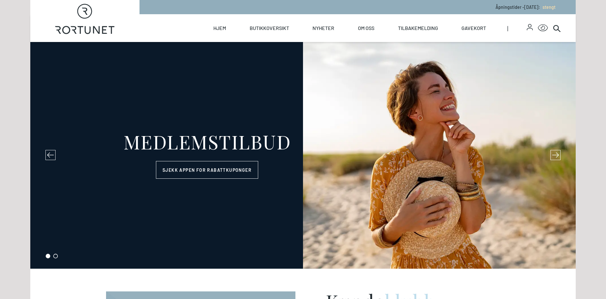
select select "NO"
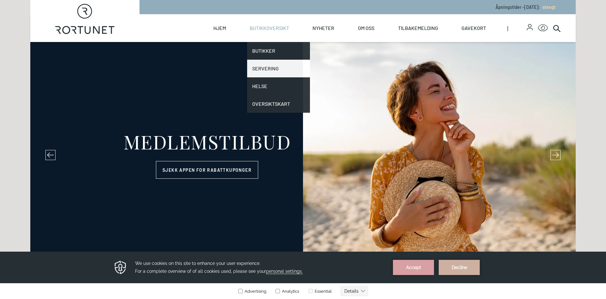
click at [274, 69] on link "Servering" at bounding box center [278, 69] width 63 height 18
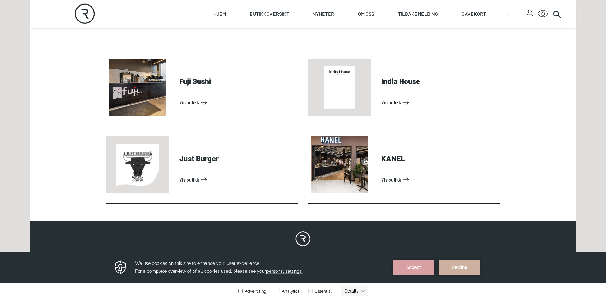
scroll to position [322, 0]
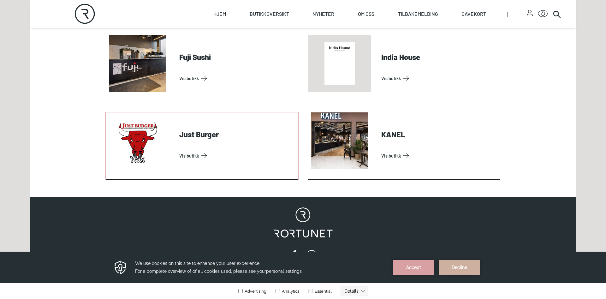
click at [186, 156] on link "Vis butikk" at bounding box center [237, 156] width 116 height 10
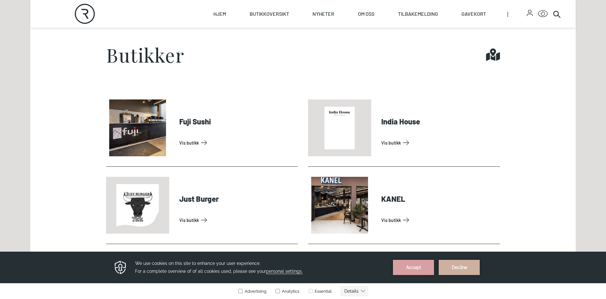
scroll to position [290, 0]
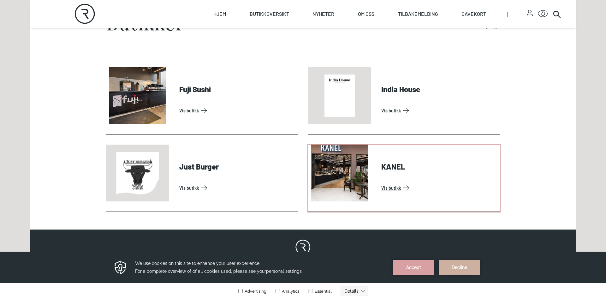
click at [391, 188] on link "Vis butikk" at bounding box center [440, 188] width 116 height 10
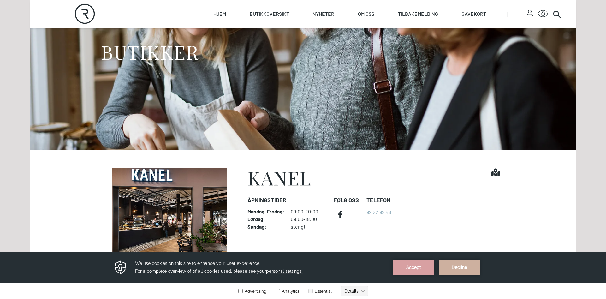
scroll to position [69, 0]
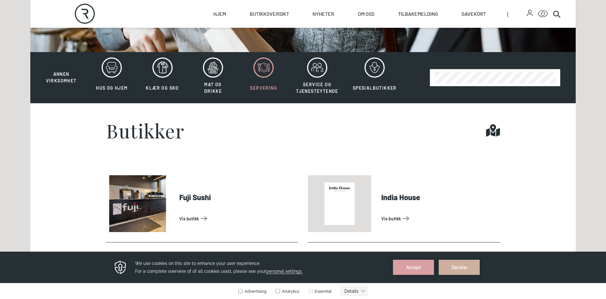
scroll to position [258, 0]
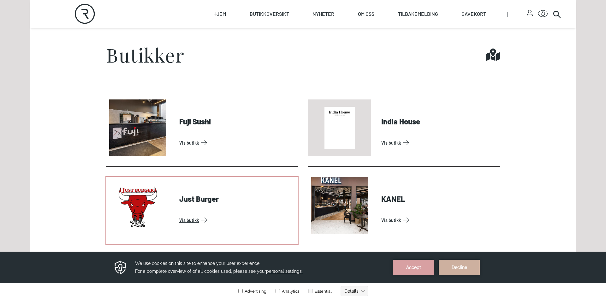
click at [179, 215] on link "Vis butikk" at bounding box center [237, 220] width 116 height 10
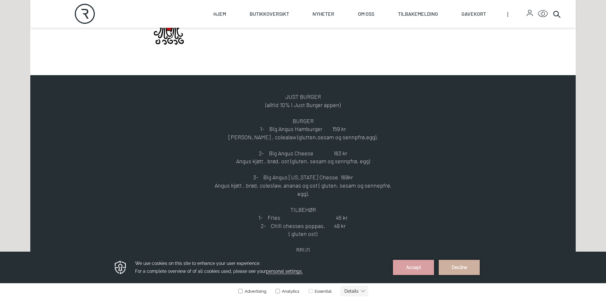
scroll to position [322, 0]
